Goal: Information Seeking & Learning: Learn about a topic

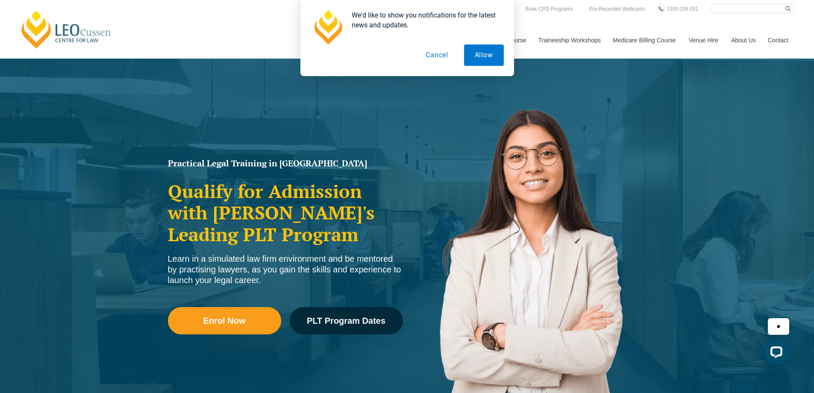
click at [438, 58] on button "Cancel" at bounding box center [437, 54] width 44 height 21
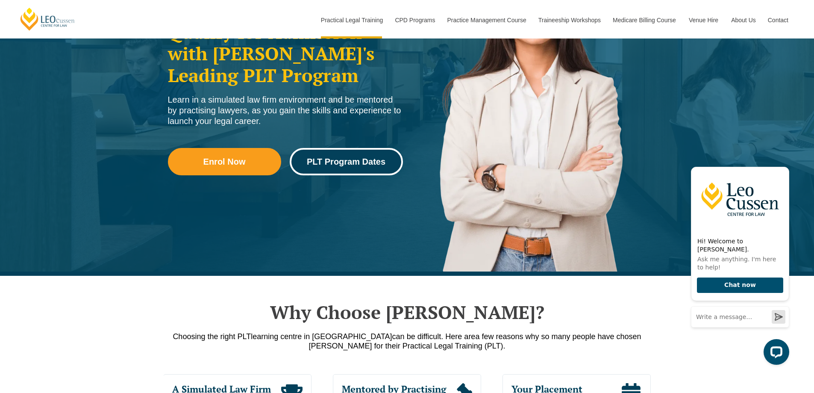
click at [350, 170] on link "PLT Program Dates" at bounding box center [346, 161] width 113 height 27
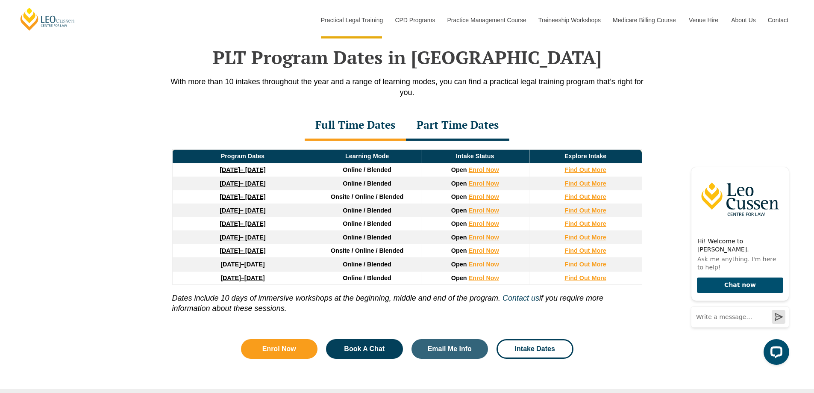
scroll to position [1115, 0]
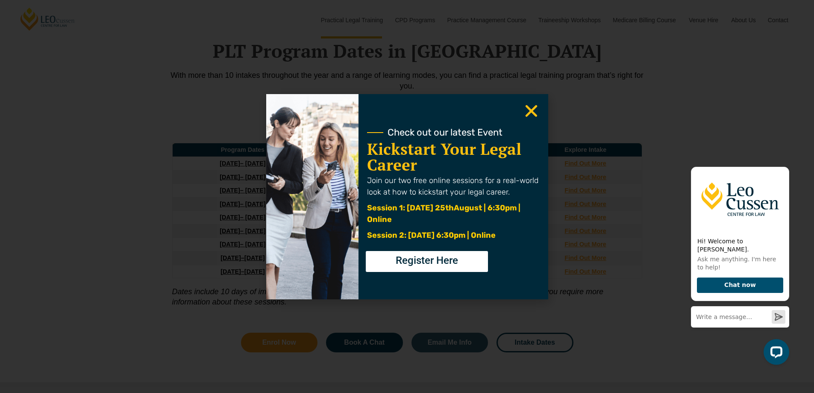
click at [536, 109] on icon "Close" at bounding box center [531, 111] width 17 height 17
click at [495, 128] on span "Check out our latest Event" at bounding box center [445, 132] width 115 height 9
click at [528, 118] on icon "Close" at bounding box center [531, 111] width 17 height 17
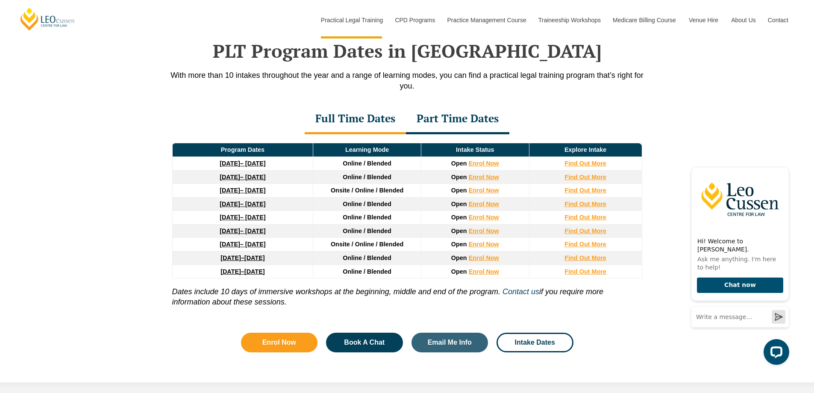
click at [465, 122] on div "Part Time Dates" at bounding box center [457, 119] width 103 height 30
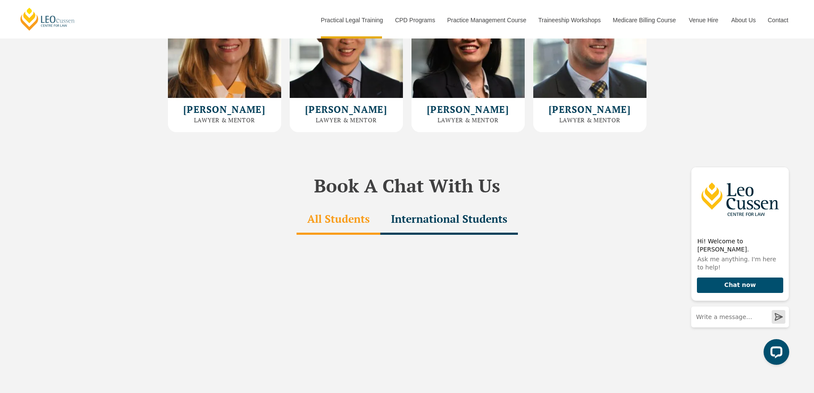
scroll to position [2423, 0]
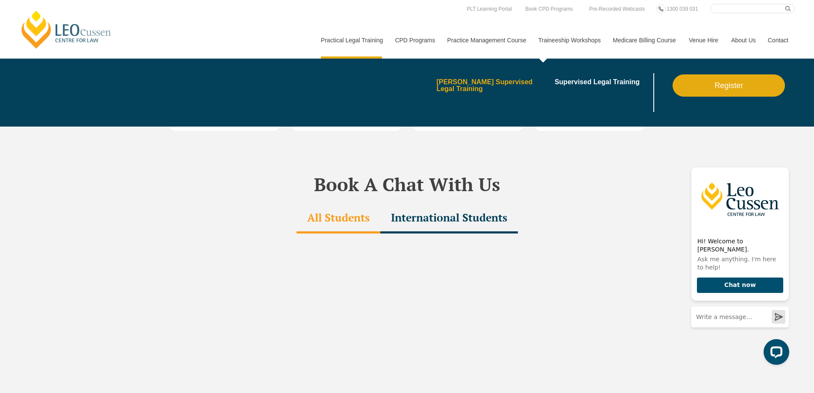
click at [492, 84] on link "[PERSON_NAME] Supervised Legal Training" at bounding box center [492, 86] width 112 height 14
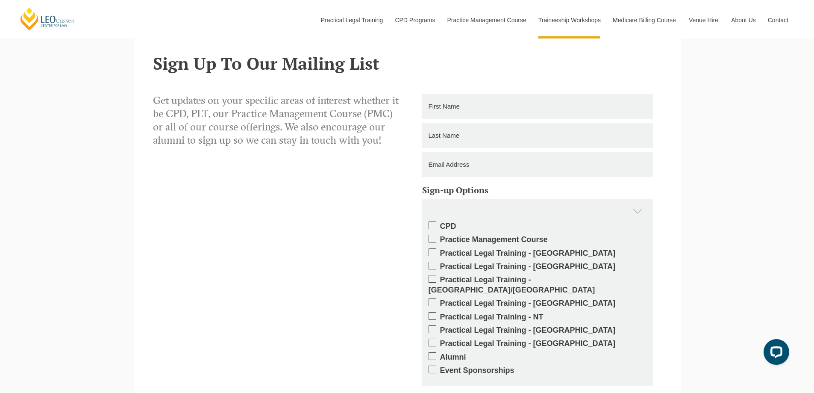
scroll to position [669, 0]
